Goal: Task Accomplishment & Management: Complete application form

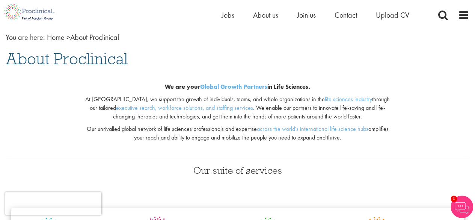
scroll to position [30, 0]
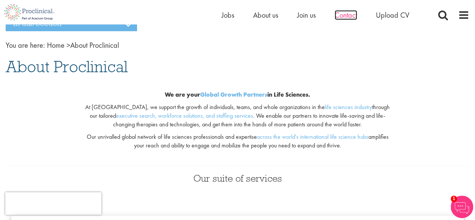
click at [339, 17] on span "Contact" at bounding box center [346, 15] width 23 height 10
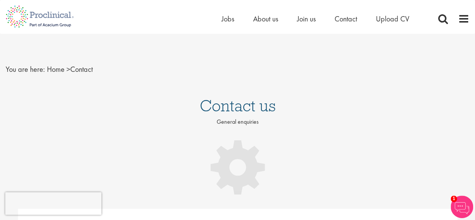
click at [311, 89] on div "You are here: Home > Contact" at bounding box center [237, 62] width 475 height 56
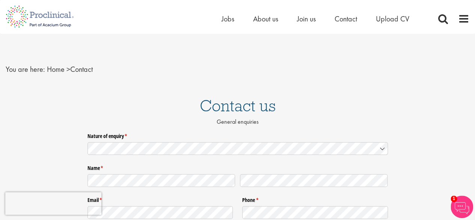
click at [413, 49] on div "You are here: Home > Contact" at bounding box center [237, 62] width 475 height 56
click at [24, 16] on img at bounding box center [40, 16] width 80 height 33
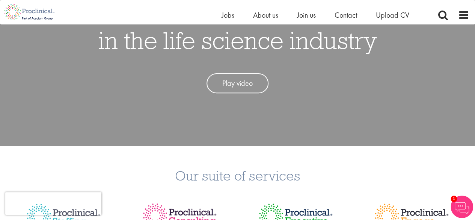
scroll to position [79, 0]
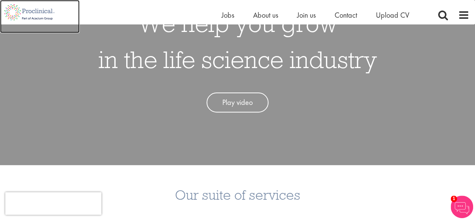
click at [26, 17] on img at bounding box center [29, 12] width 59 height 24
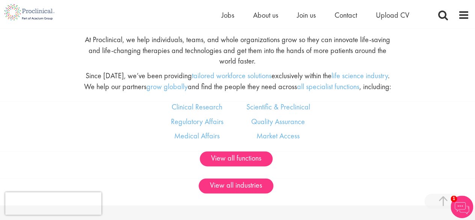
scroll to position [397, 0]
click at [342, 122] on div "Clinical Research Regulatory Affairs Medical Affairs Scientific & Preclinical Q…" at bounding box center [237, 127] width 486 height 50
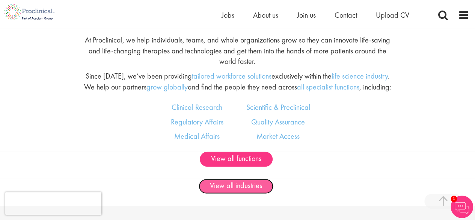
click at [233, 183] on link "View all industries" at bounding box center [236, 185] width 75 height 15
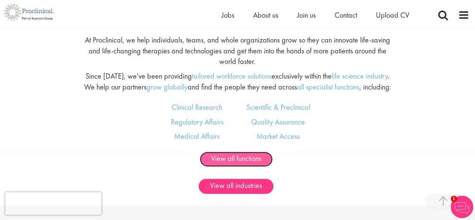
click at [235, 162] on link "View all functions" at bounding box center [236, 158] width 73 height 15
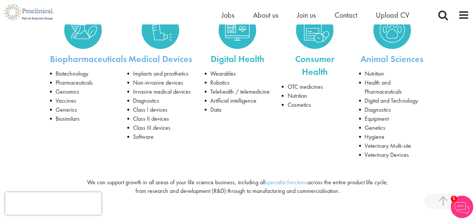
scroll to position [136, 0]
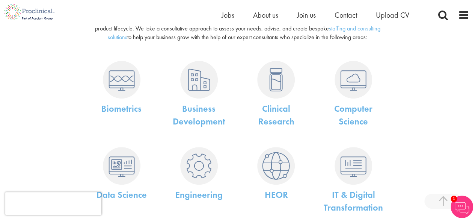
scroll to position [53, 0]
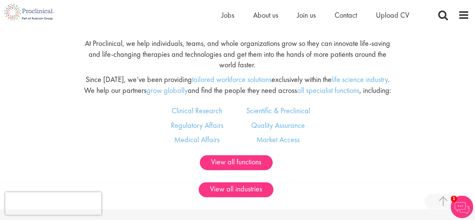
scroll to position [395, 0]
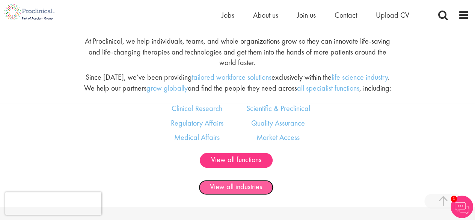
click at [238, 187] on link "View all industries" at bounding box center [236, 187] width 75 height 15
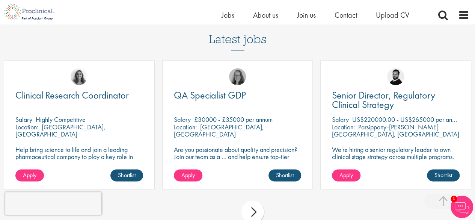
scroll to position [588, 0]
click at [253, 206] on div "next" at bounding box center [252, 212] width 23 height 23
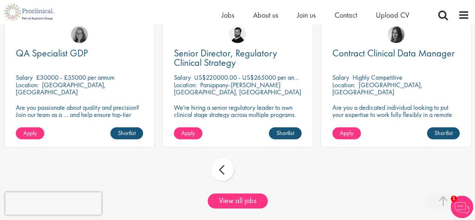
scroll to position [631, 0]
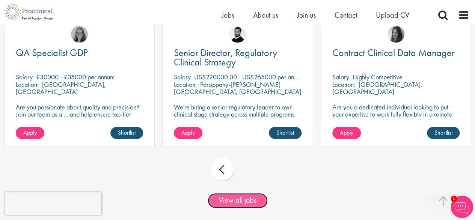
click at [238, 198] on link "View all jobs" at bounding box center [238, 200] width 60 height 15
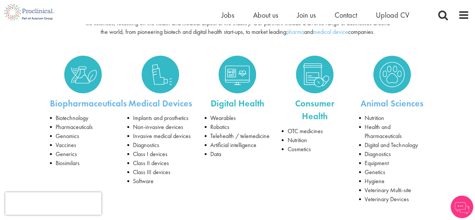
scroll to position [113, 0]
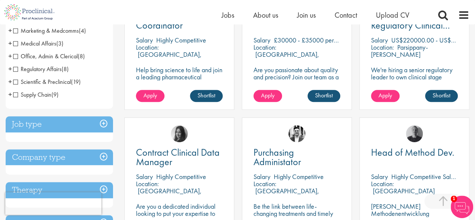
scroll to position [199, 0]
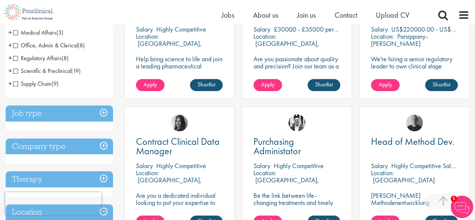
click at [42, 117] on h3 "Job type" at bounding box center [59, 113] width 107 height 16
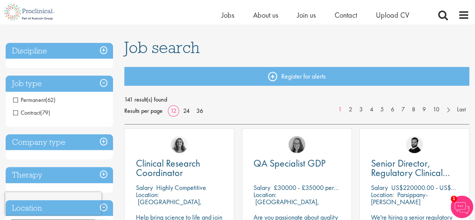
scroll to position [41, 0]
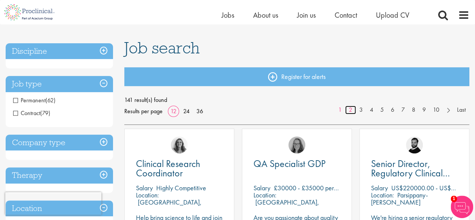
click at [353, 110] on link "2" at bounding box center [350, 110] width 11 height 9
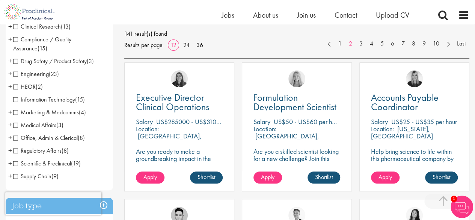
scroll to position [136, 0]
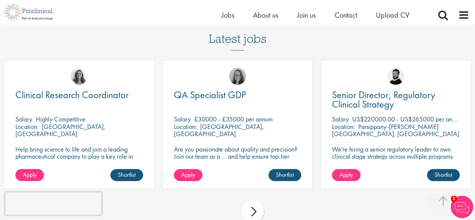
scroll to position [588, 0]
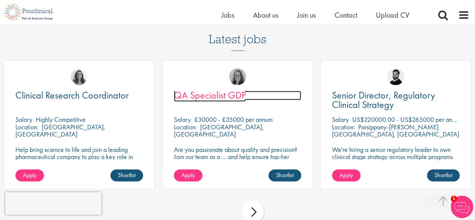
click at [214, 92] on span "QA Specialist GDP" at bounding box center [210, 95] width 72 height 13
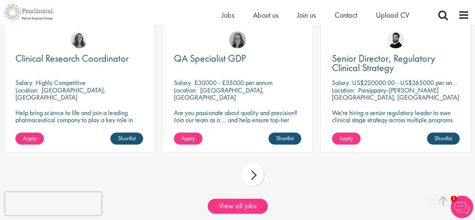
scroll to position [625, 0]
click at [252, 177] on div "next" at bounding box center [252, 174] width 23 height 23
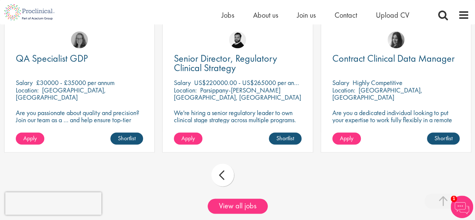
click at [252, 177] on div "prev next" at bounding box center [237, 176] width 475 height 33
click at [237, 208] on link "View all jobs" at bounding box center [238, 205] width 60 height 15
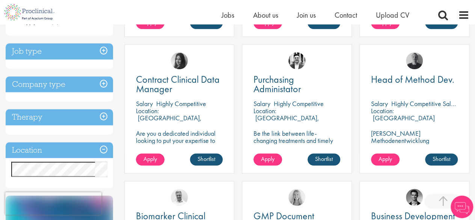
scroll to position [260, 0]
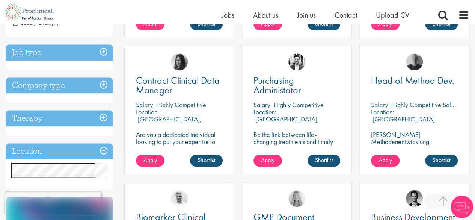
click at [32, 151] on h3 "Location" at bounding box center [59, 151] width 107 height 16
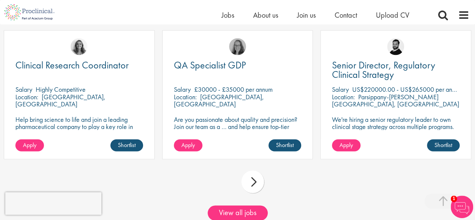
scroll to position [615, 0]
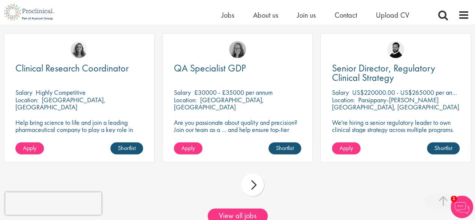
click at [251, 187] on div "next" at bounding box center [252, 184] width 23 height 23
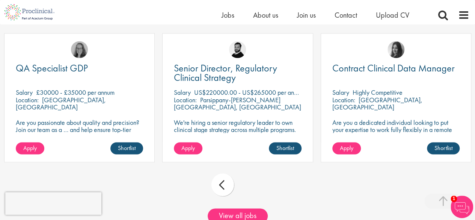
click at [251, 187] on div "prev next" at bounding box center [237, 185] width 475 height 33
click at [235, 217] on link "View all jobs" at bounding box center [238, 215] width 60 height 15
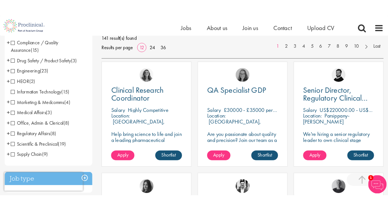
scroll to position [114, 0]
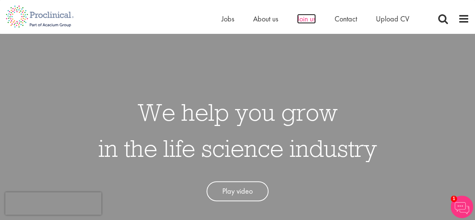
click at [306, 20] on span "Join us" at bounding box center [306, 19] width 19 height 10
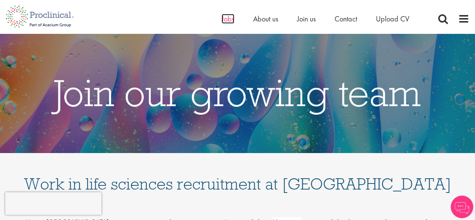
click at [228, 19] on span "Jobs" at bounding box center [228, 19] width 13 height 10
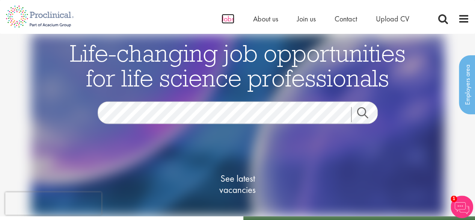
click at [222, 18] on span "Jobs" at bounding box center [228, 19] width 13 height 10
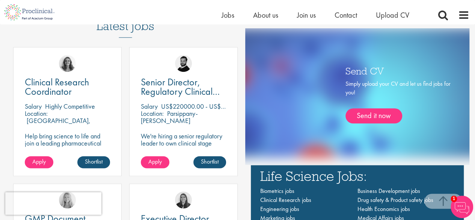
scroll to position [406, 0]
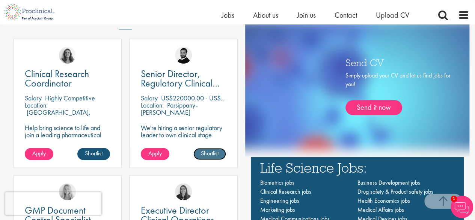
click at [207, 153] on link "Shortlist" at bounding box center [209, 154] width 33 height 12
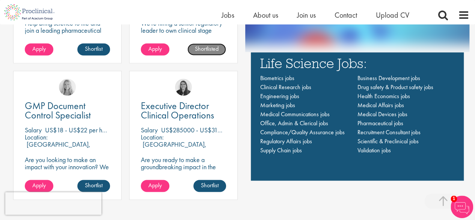
scroll to position [510, 0]
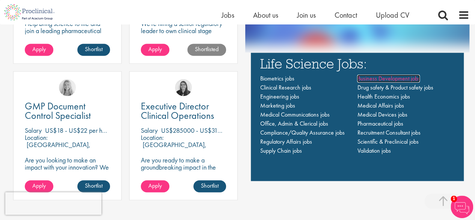
click at [365, 78] on span "Business Development jobs" at bounding box center [388, 78] width 63 height 8
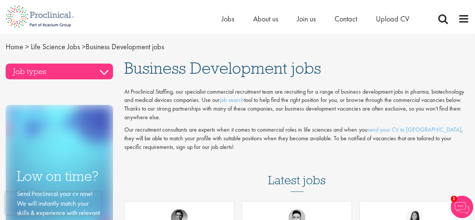
click at [56, 74] on h3 "Job types" at bounding box center [59, 71] width 107 height 16
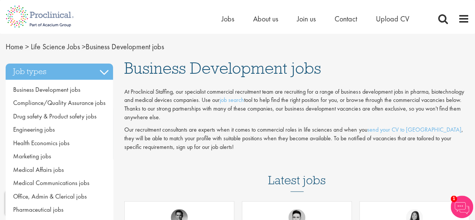
click at [273, 135] on p "Our recruitment consultants are experts when it comes to commercial roles in li…" at bounding box center [296, 138] width 345 height 26
click at [303, 21] on span "Join us" at bounding box center [306, 19] width 19 height 10
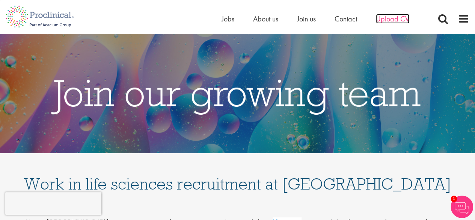
click at [384, 19] on span "Upload CV" at bounding box center [392, 19] width 33 height 10
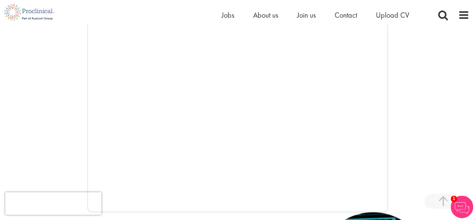
scroll to position [161, 0]
